Goal: Information Seeking & Learning: Learn about a topic

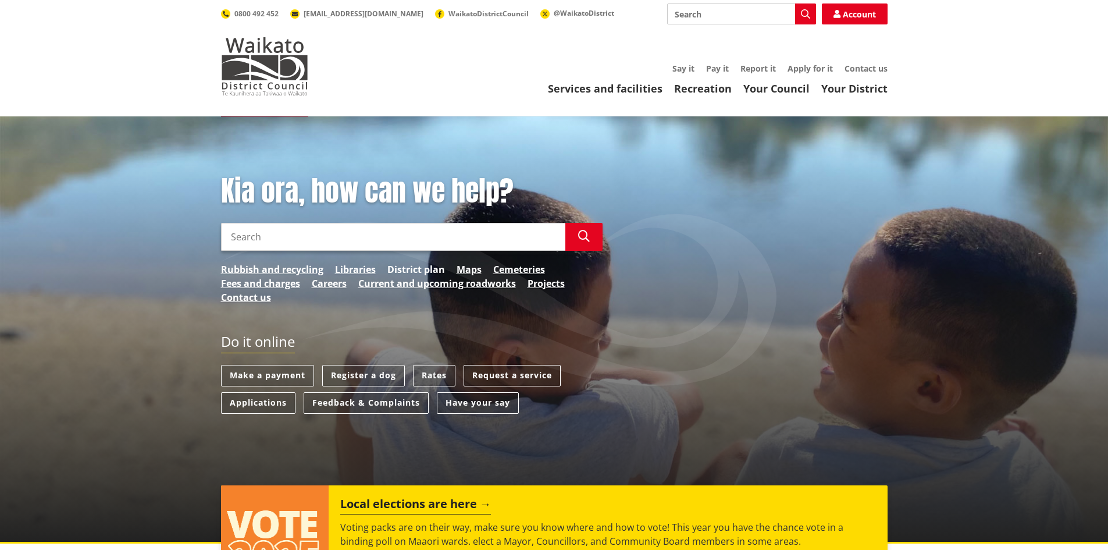
click at [403, 266] on link "District plan" at bounding box center [416, 269] width 58 height 14
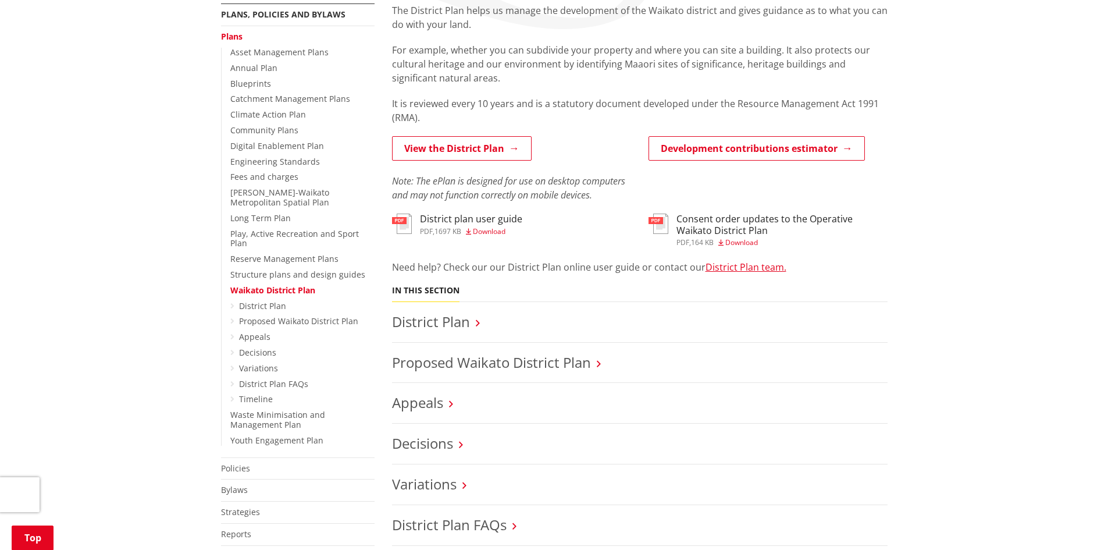
scroll to position [233, 0]
click at [253, 330] on link "Appeals" at bounding box center [254, 335] width 31 height 11
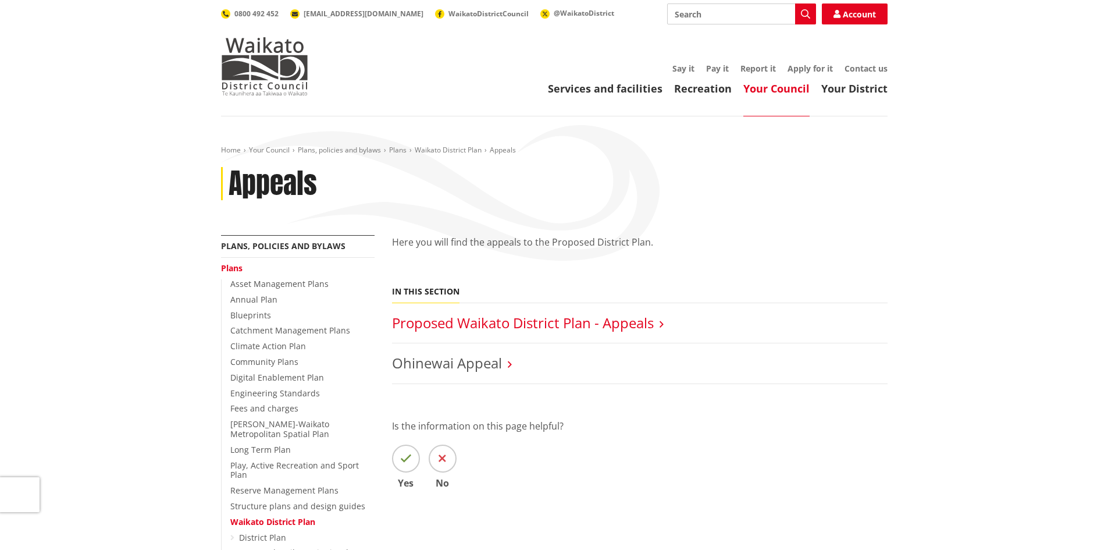
click at [446, 319] on link "Proposed Waikato District Plan - Appeals" at bounding box center [523, 322] width 262 height 19
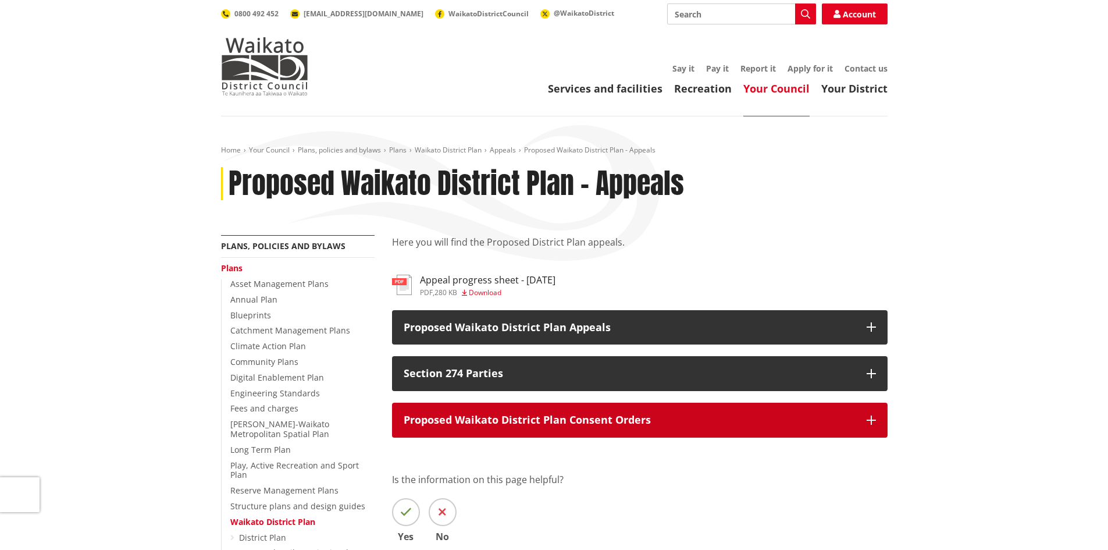
click at [868, 418] on icon "button" at bounding box center [871, 419] width 9 height 9
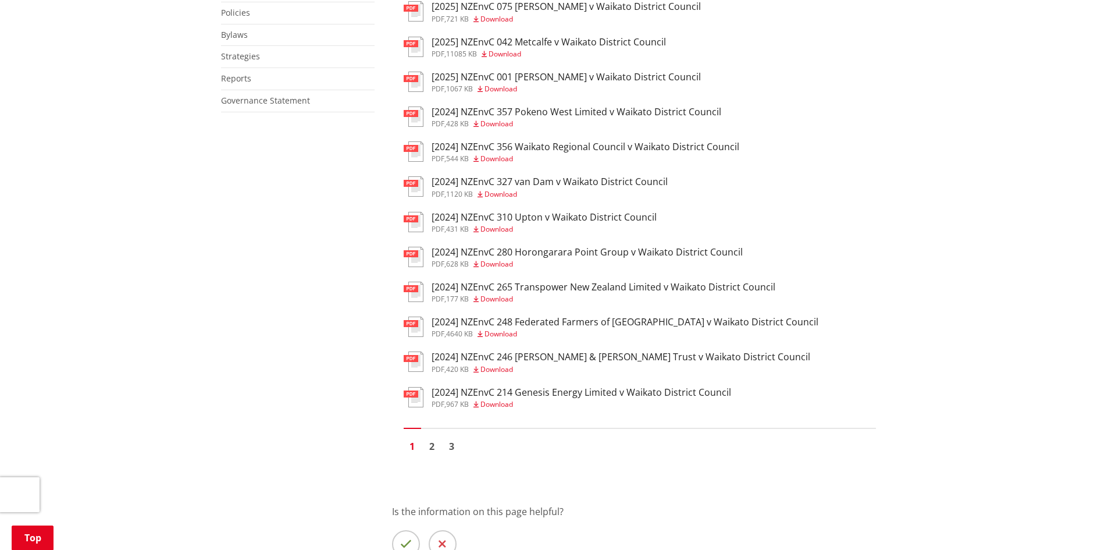
scroll to position [756, 0]
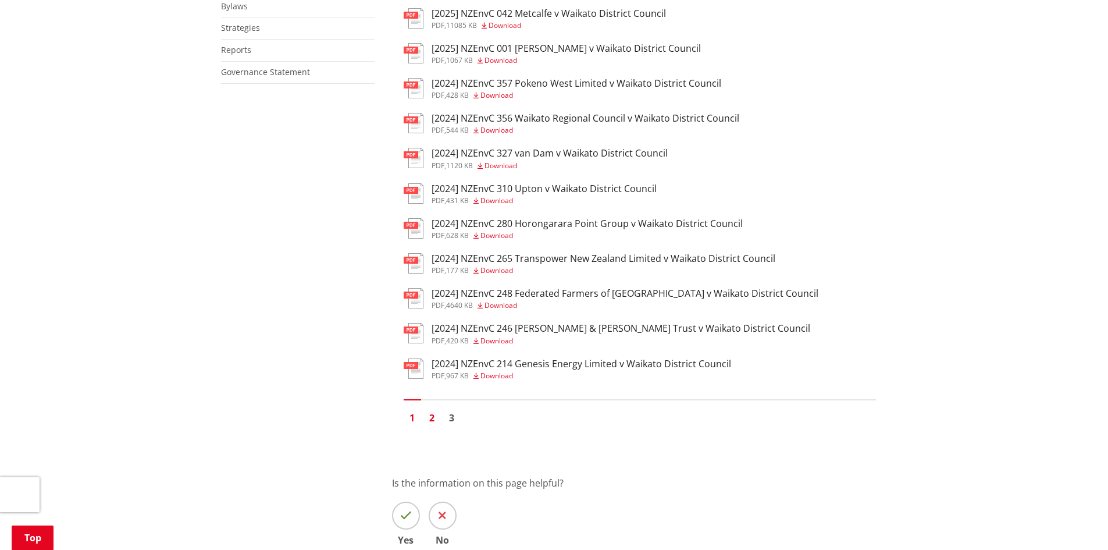
click at [430, 419] on link "2" at bounding box center [431, 417] width 17 height 17
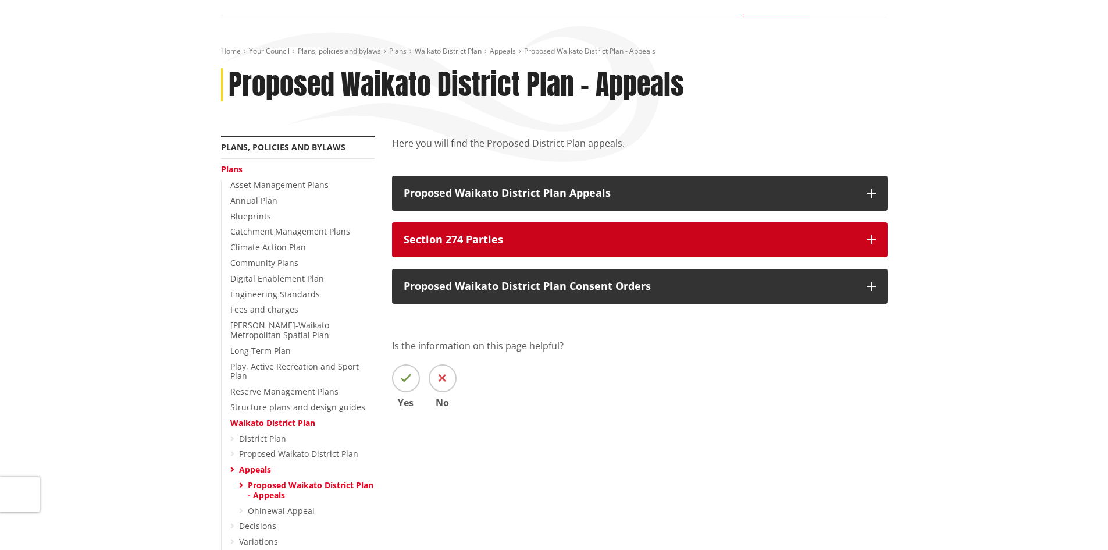
scroll to position [116, 0]
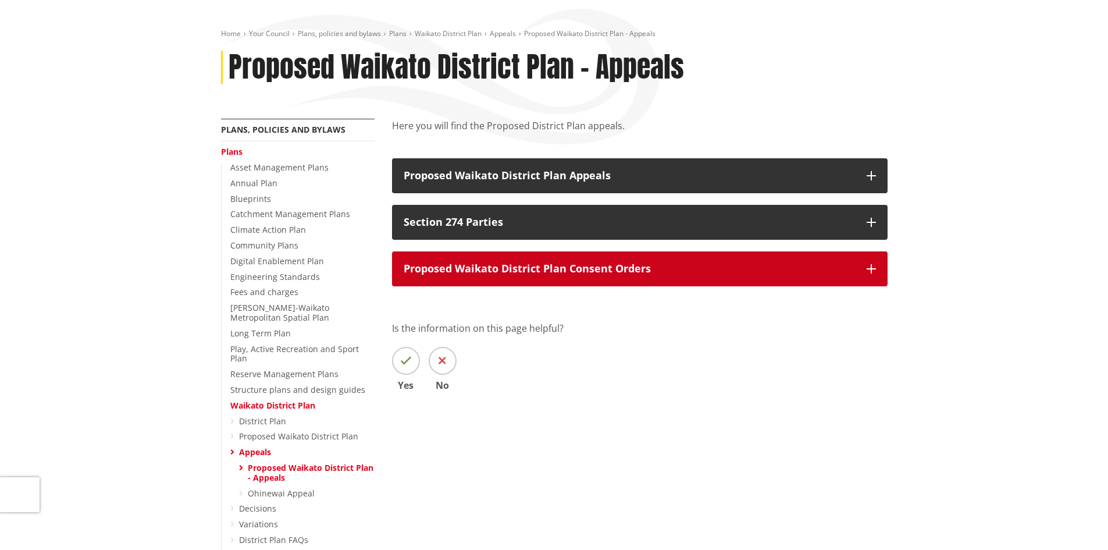
click at [874, 269] on icon "button" at bounding box center [871, 268] width 9 height 9
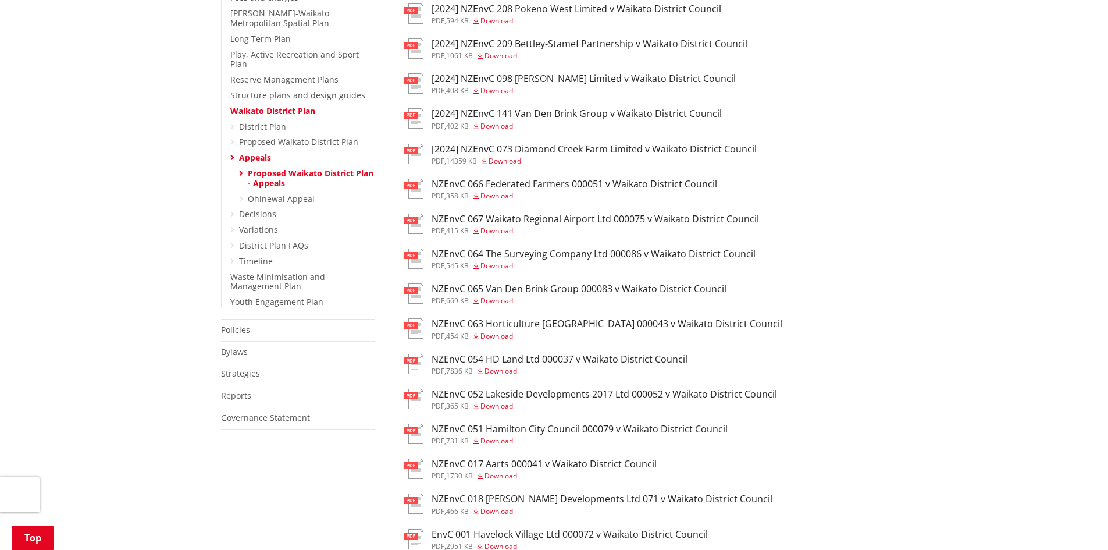
scroll to position [465, 0]
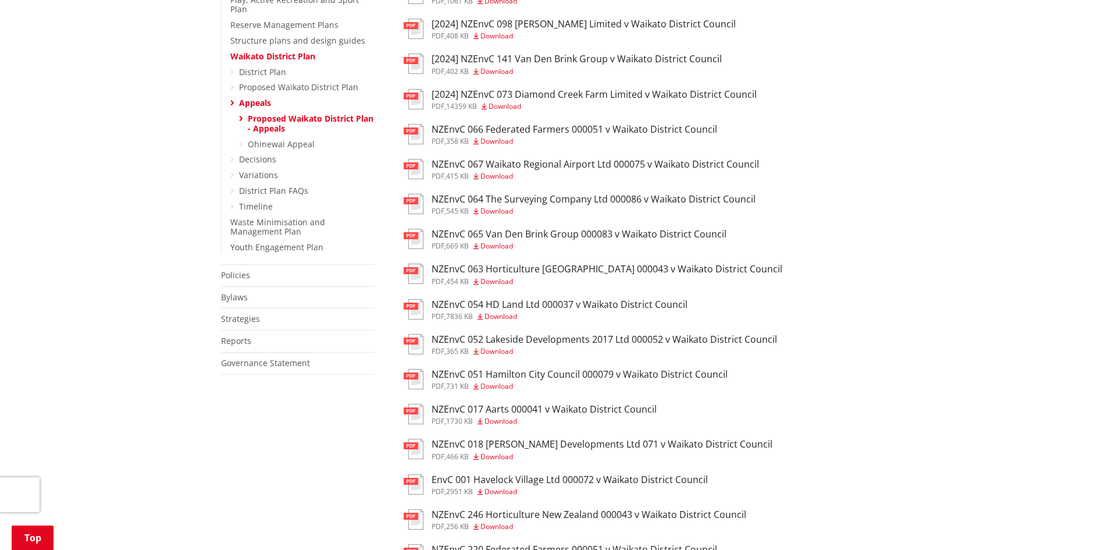
click at [529, 372] on h3 "NZEnvC 051 Hamilton City Council 000079 v Waikato District Council" at bounding box center [580, 374] width 296 height 11
